Goal: Transaction & Acquisition: Obtain resource

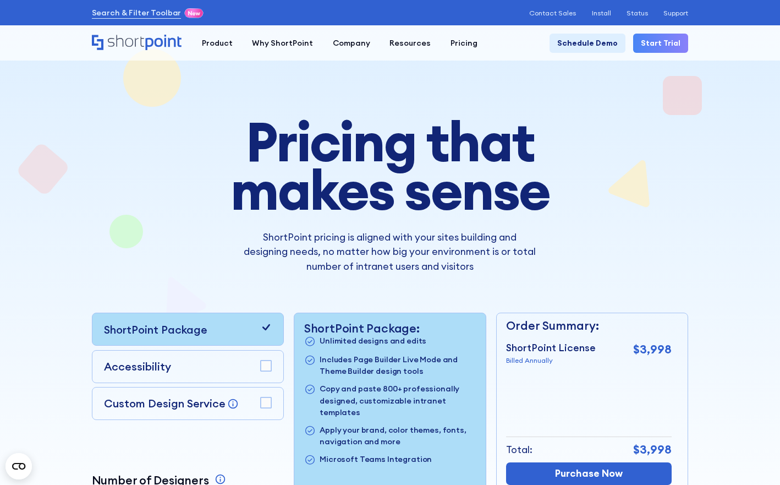
click at [215, 173] on h1 "Pricing that makes sense" at bounding box center [390, 165] width 439 height 97
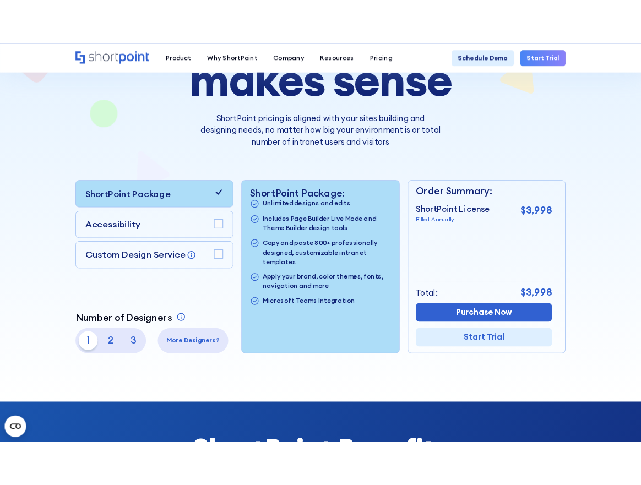
scroll to position [154, 0]
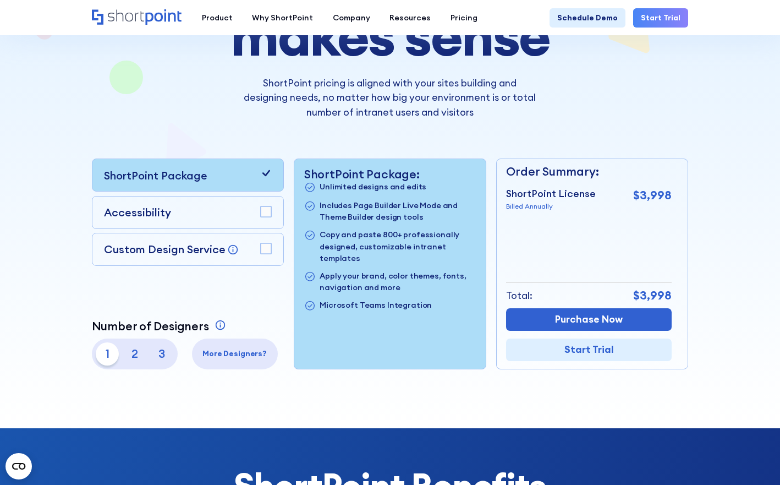
click at [265, 211] on rect at bounding box center [266, 211] width 10 height 10
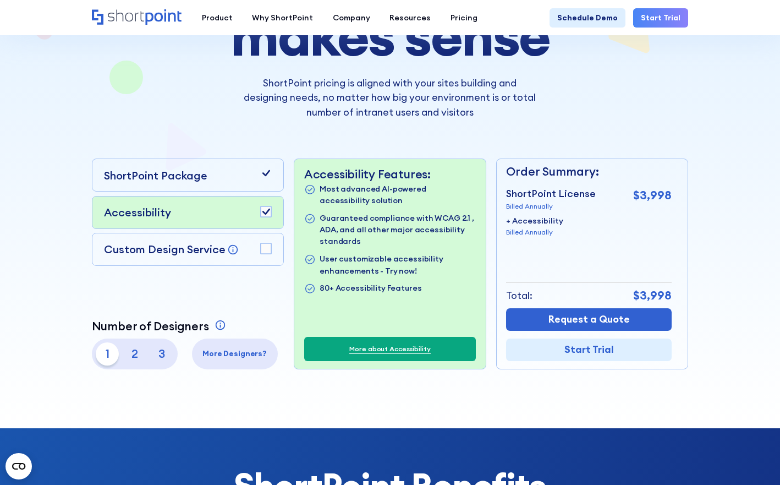
click at [266, 249] on rect at bounding box center [266, 248] width 10 height 10
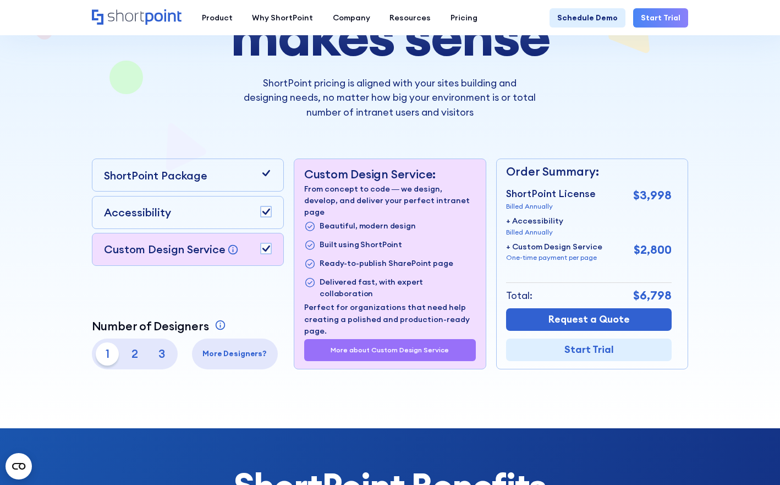
click at [135, 353] on p "2" at bounding box center [135, 354] width 24 height 24
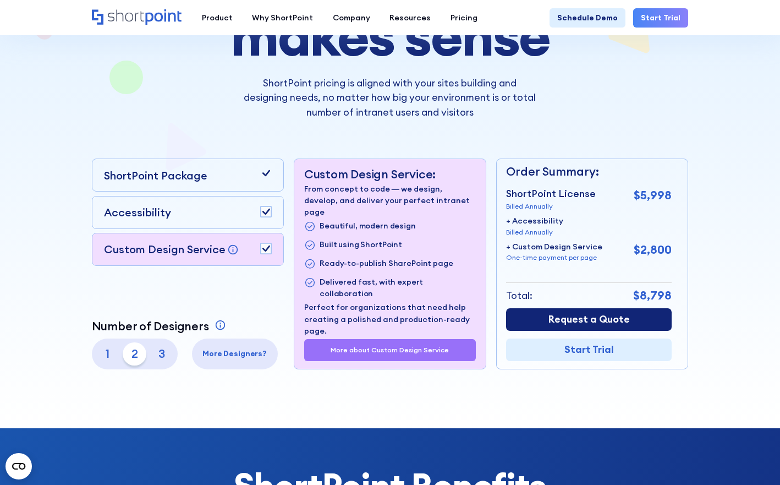
click at [583, 318] on link "Request a Quote" at bounding box center [589, 319] width 166 height 23
drag, startPoint x: 506, startPoint y: 190, endPoint x: 604, endPoint y: 282, distance: 134.3
click at [604, 282] on div "Order Summary: ShortPoint License Billed Annually $5,998 + Accessibility Billed…" at bounding box center [589, 264] width 166 height 210
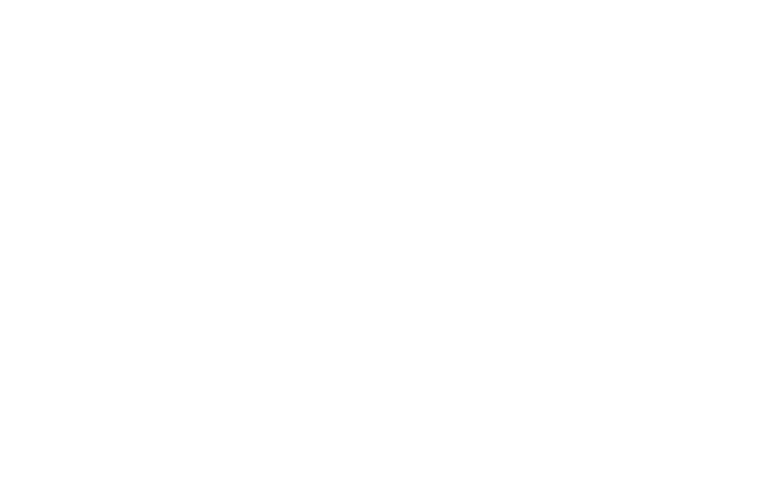
select select "2"
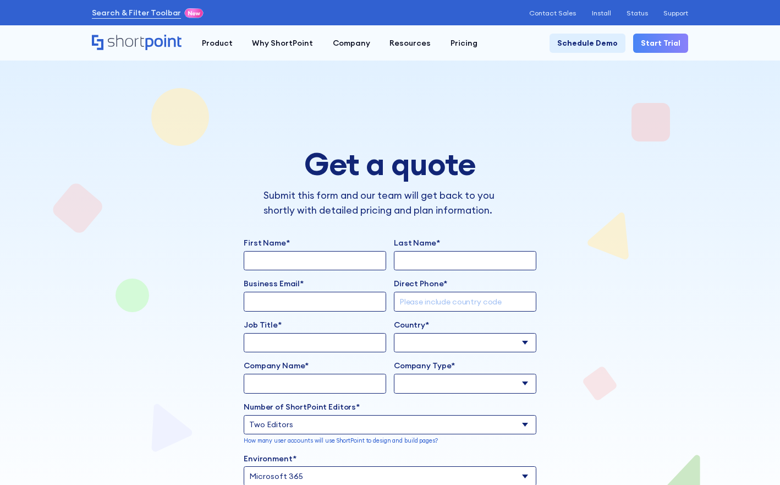
click at [183, 311] on div "Get a quote Submit this form and our team will get back to you shortly with det…" at bounding box center [390, 366] width 597 height 733
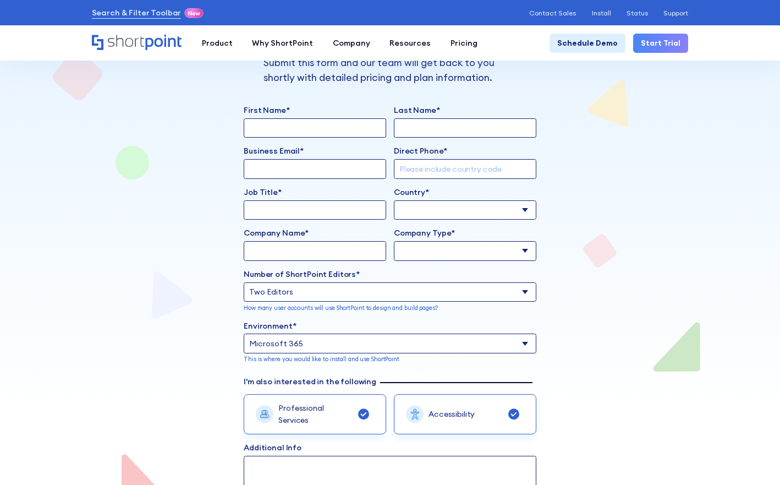
scroll to position [154, 0]
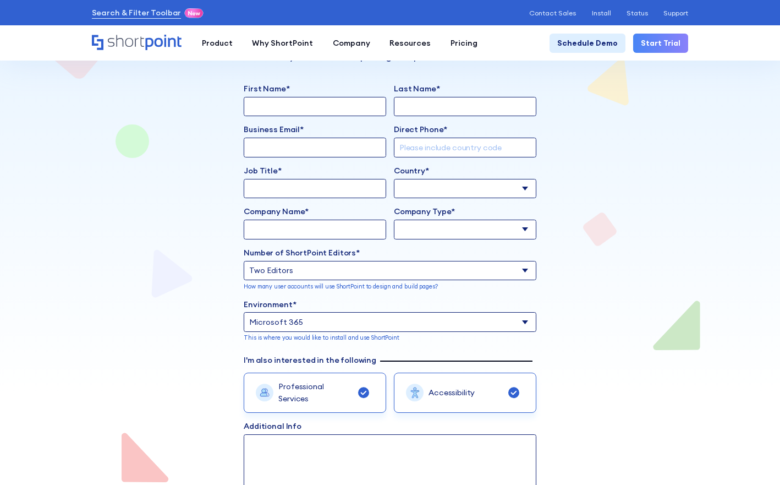
click at [333, 111] on input "First Name*" at bounding box center [315, 106] width 143 height 19
type input "[PERSON_NAME]"
click at [311, 141] on input "Business Email*" at bounding box center [315, 147] width 143 height 19
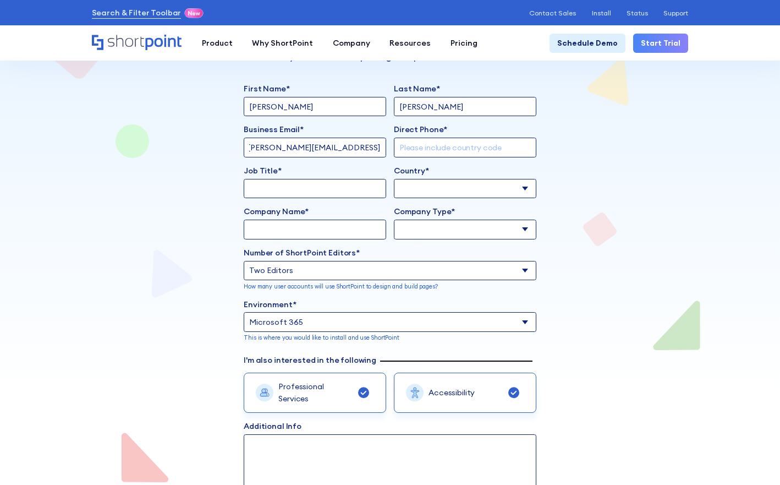
type input "[PERSON_NAME][EMAIL_ADDRESS][PERSON_NAME][DOMAIN_NAME]"
click at [430, 146] on input "Direct Phone*" at bounding box center [465, 147] width 143 height 19
click at [102, 212] on div "Get a quote Submit this form and our team will get back to you shortly with det…" at bounding box center [390, 212] width 597 height 733
click at [169, 289] on div "Get a quote Submit this form and our team will get back to you shortly with det…" at bounding box center [390, 212] width 597 height 733
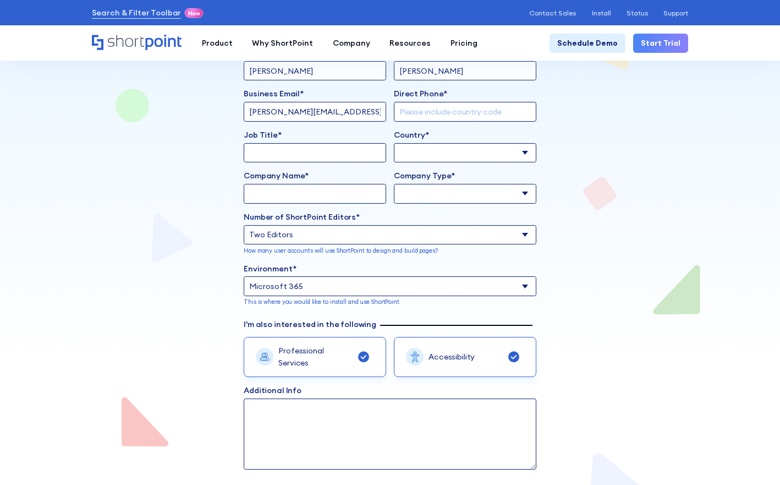
scroll to position [198, 0]
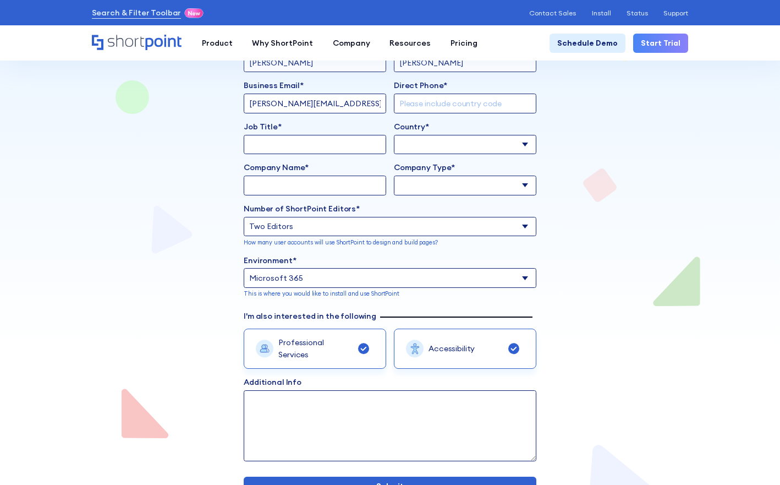
click at [345, 144] on input "Job Title*" at bounding box center [315, 144] width 143 height 19
type input "Sr. Director, Project & Application Services"
click at [433, 155] on div "First Name* [PERSON_NAME] Last Name* [PERSON_NAME] Business Email* Invalid Emai…" at bounding box center [390, 250] width 293 height 422
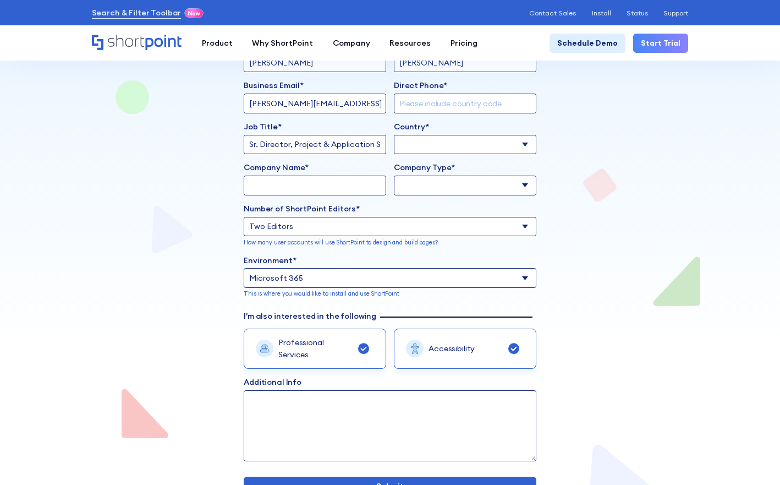
click at [434, 145] on select "[GEOGRAPHIC_DATA] [GEOGRAPHIC_DATA] [GEOGRAPHIC_DATA] [US_STATE] [GEOGRAPHIC_DA…" at bounding box center [465, 144] width 143 height 19
click at [455, 146] on select "[GEOGRAPHIC_DATA] [GEOGRAPHIC_DATA] [GEOGRAPHIC_DATA] [US_STATE] [GEOGRAPHIC_DA…" at bounding box center [465, 144] width 143 height 19
select select "[GEOGRAPHIC_DATA]"
click at [394, 135] on select "[GEOGRAPHIC_DATA] [GEOGRAPHIC_DATA] [GEOGRAPHIC_DATA] [US_STATE] [GEOGRAPHIC_DA…" at bounding box center [465, 144] width 143 height 19
click at [190, 320] on div "Get a quote Submit this form and our team will get back to you shortly with det…" at bounding box center [390, 168] width 597 height 733
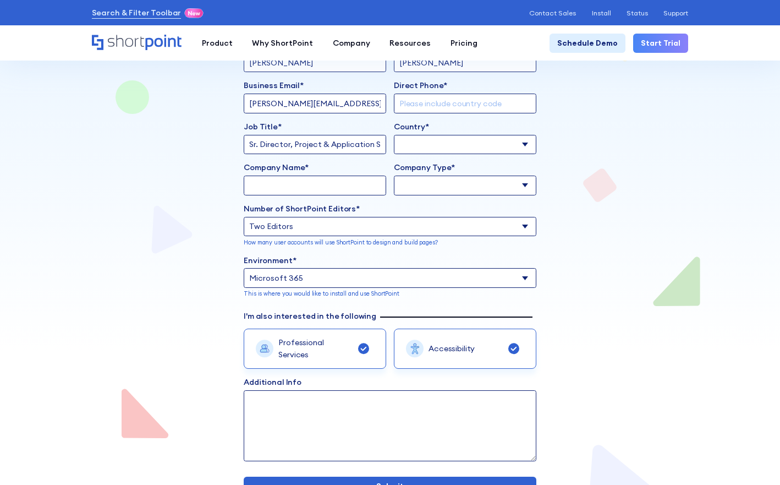
click at [173, 330] on div "Get a quote Submit this form and our team will get back to you shortly with det…" at bounding box center [390, 168] width 597 height 733
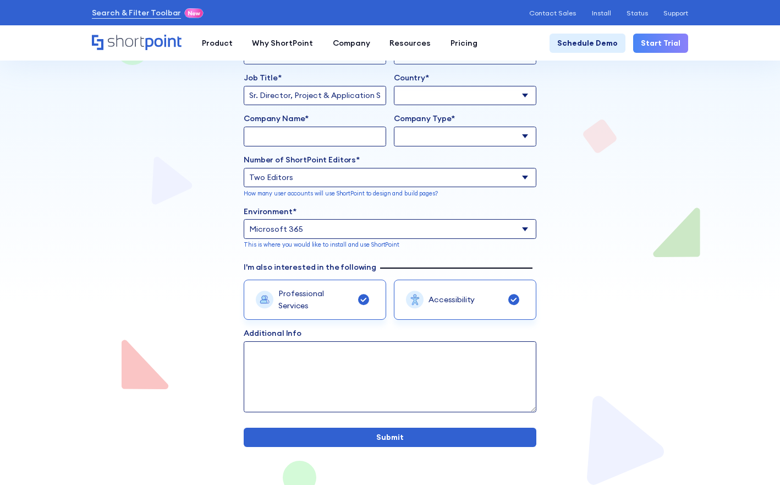
scroll to position [248, 0]
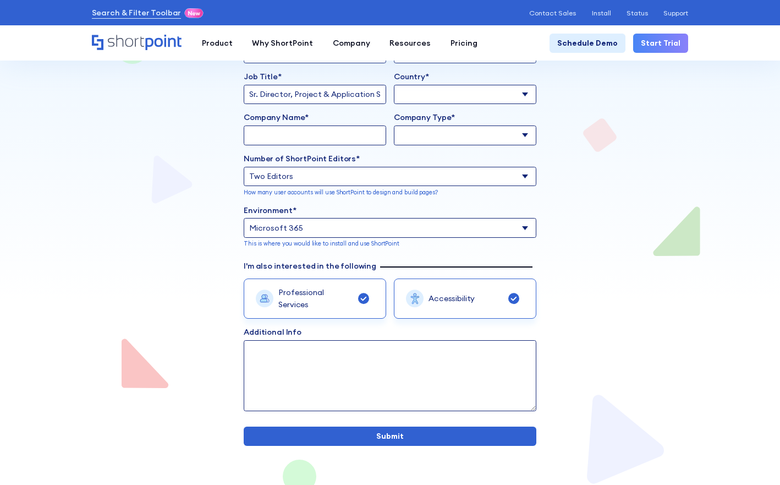
click at [271, 357] on textarea "Additional Info" at bounding box center [390, 375] width 293 height 71
type textarea "Looking"
